Goal: Information Seeking & Learning: Learn about a topic

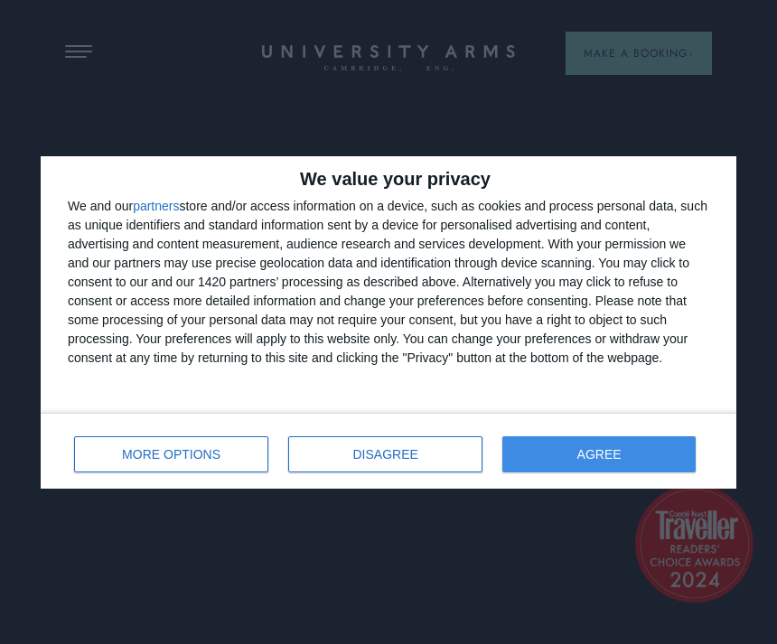
click at [613, 456] on span "AGREE" at bounding box center [600, 454] width 44 height 13
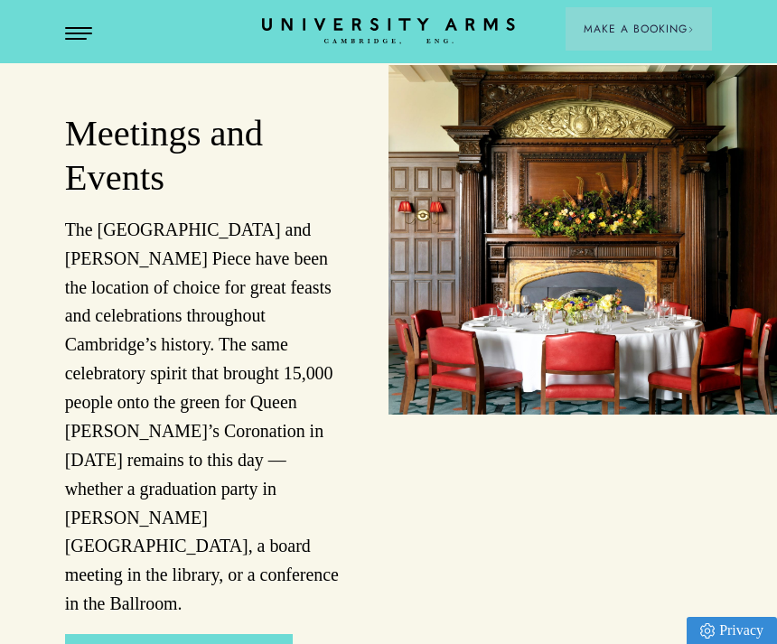
scroll to position [3025, 0]
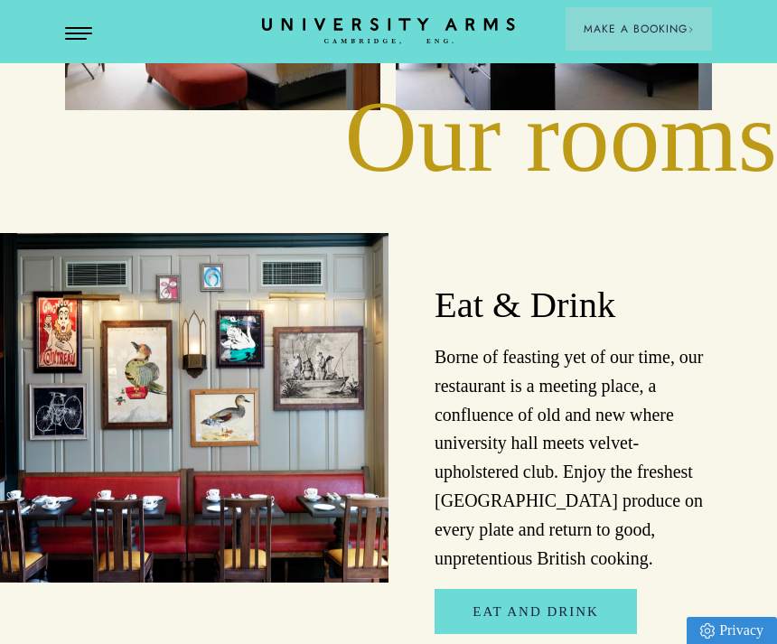
scroll to position [2338, 0]
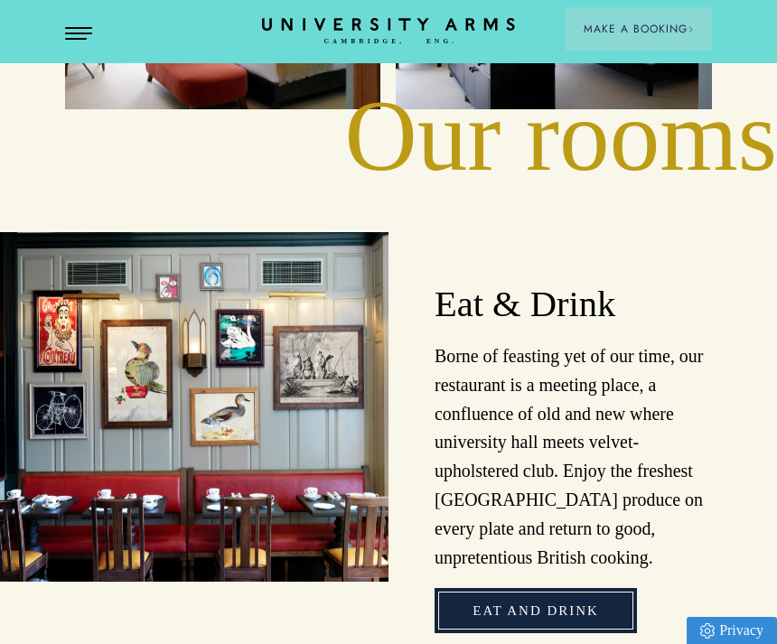
click at [538, 588] on link "Eat and Drink" at bounding box center [536, 610] width 202 height 45
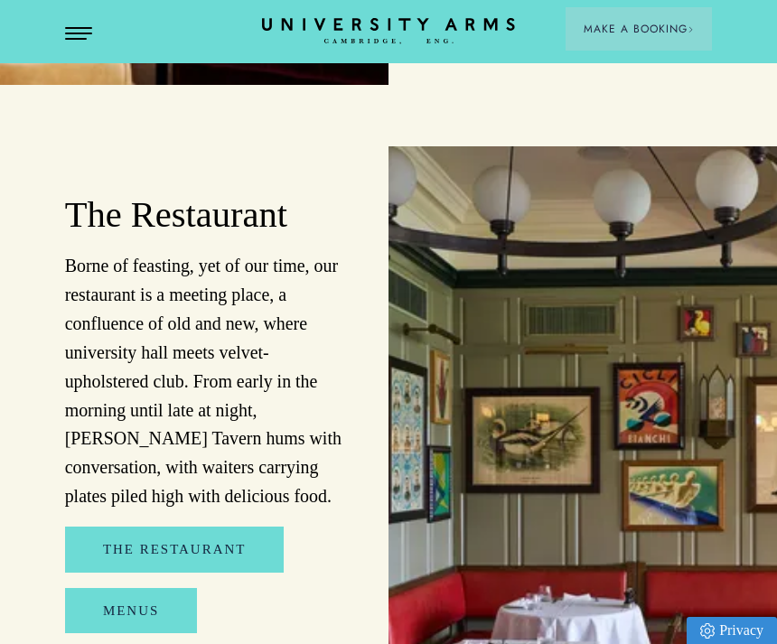
scroll to position [1519, 0]
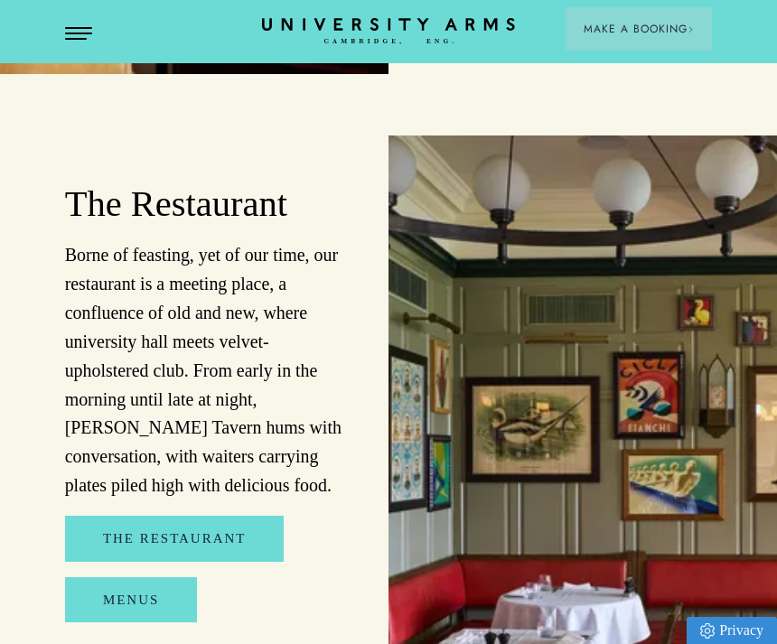
click at [156, 591] on link "Menus" at bounding box center [131, 600] width 132 height 45
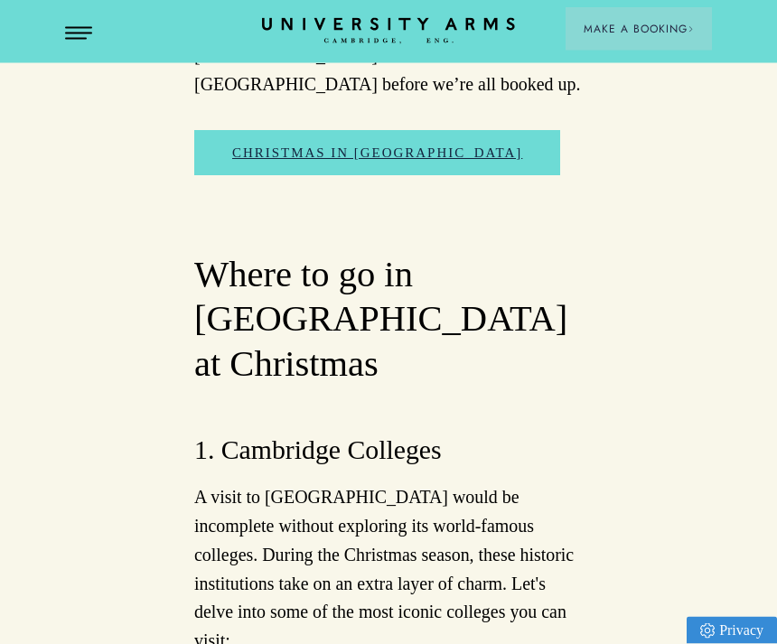
scroll to position [1348, 0]
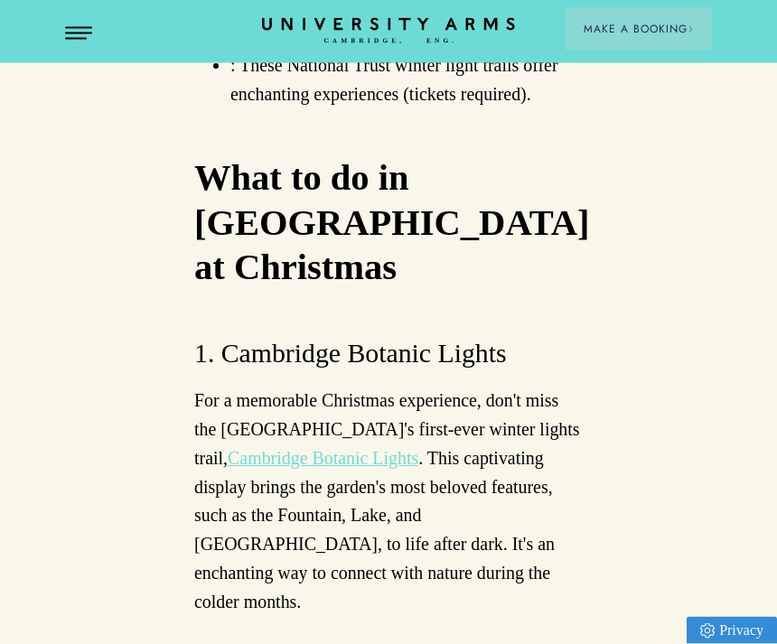
scroll to position [5608, 0]
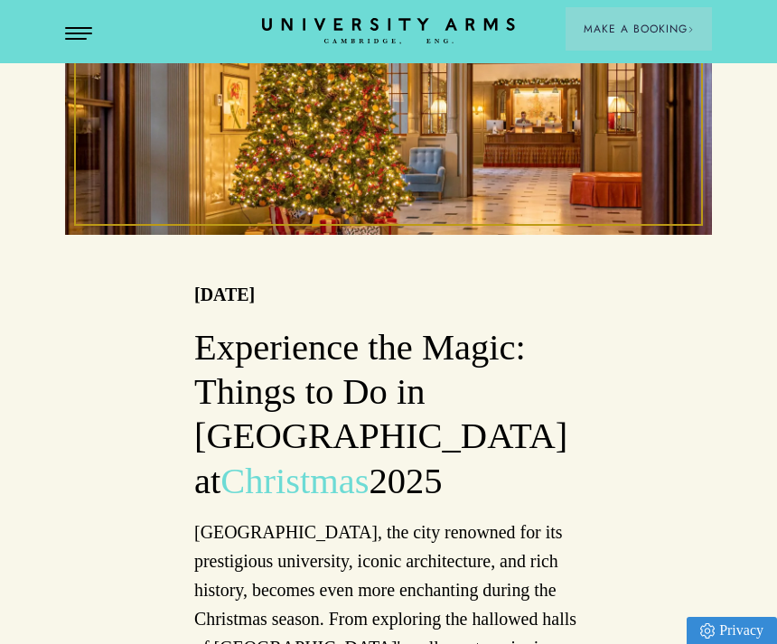
scroll to position [498, 0]
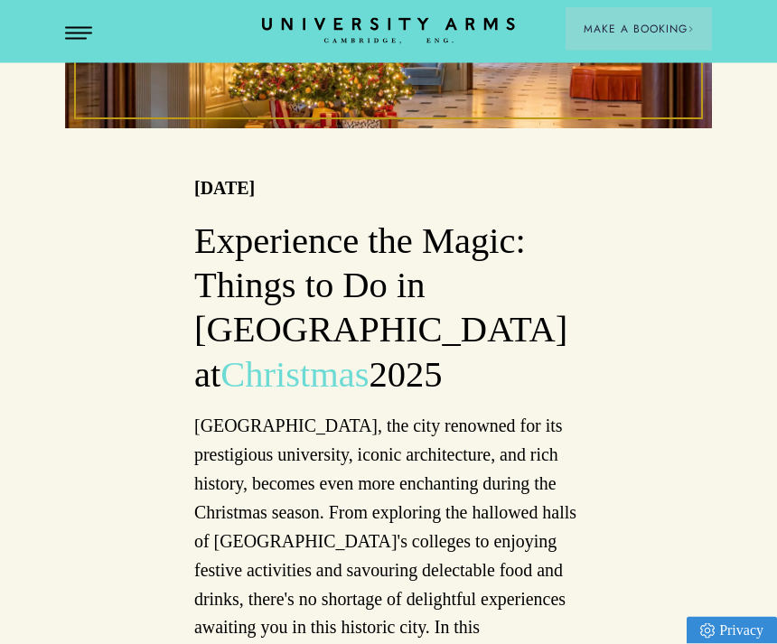
scroll to position [615, 0]
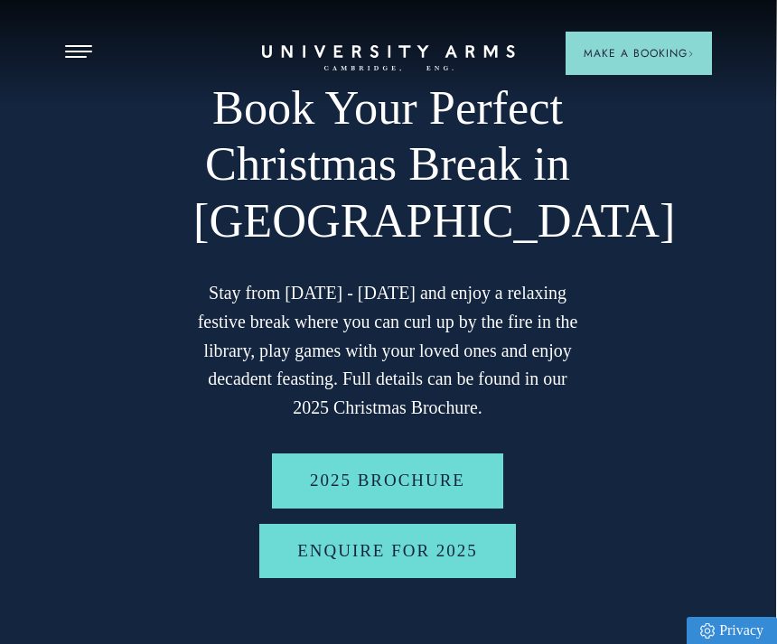
scroll to position [40, 1]
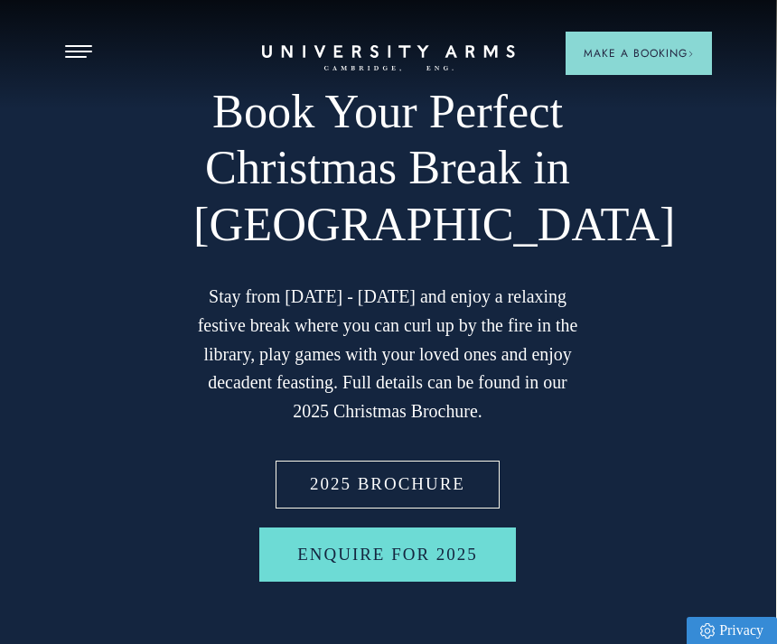
click at [384, 484] on link "2025 BROCHURE" at bounding box center [387, 484] width 231 height 55
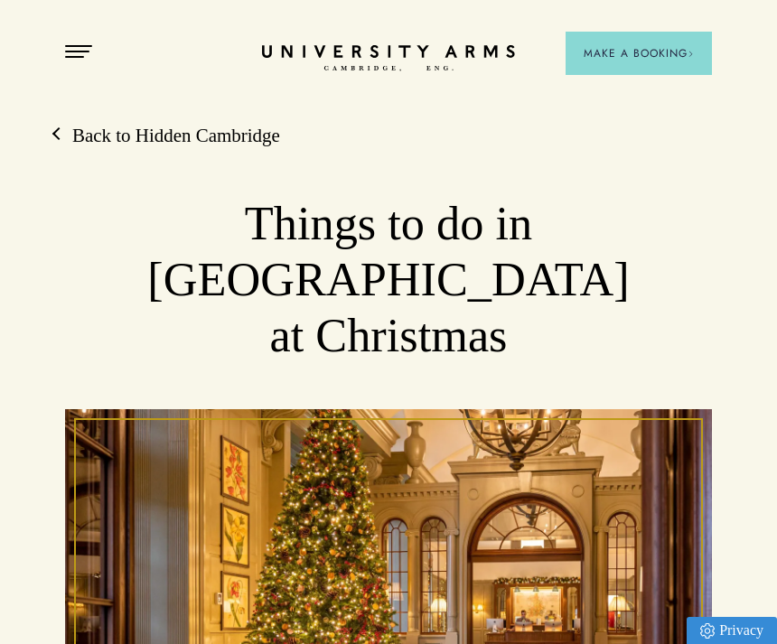
click at [72, 57] on span "Open Menu" at bounding box center [72, 57] width 14 height 2
